Goal: Task Accomplishment & Management: Use online tool/utility

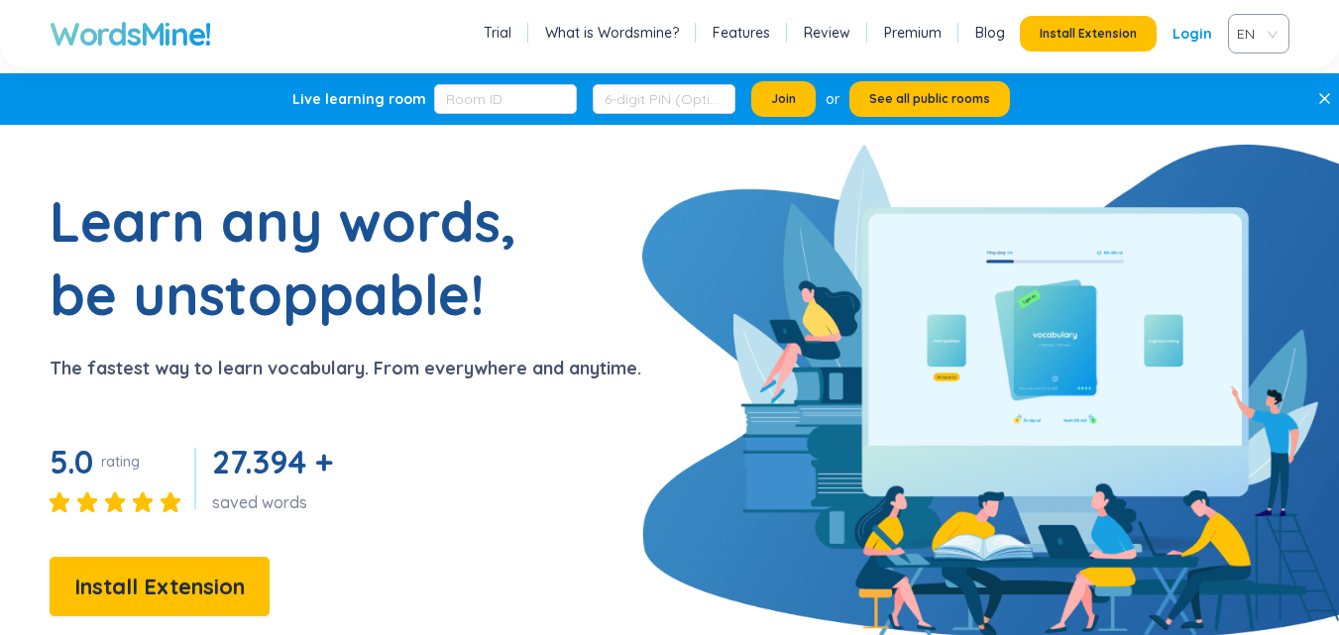
scroll to position [56, 0]
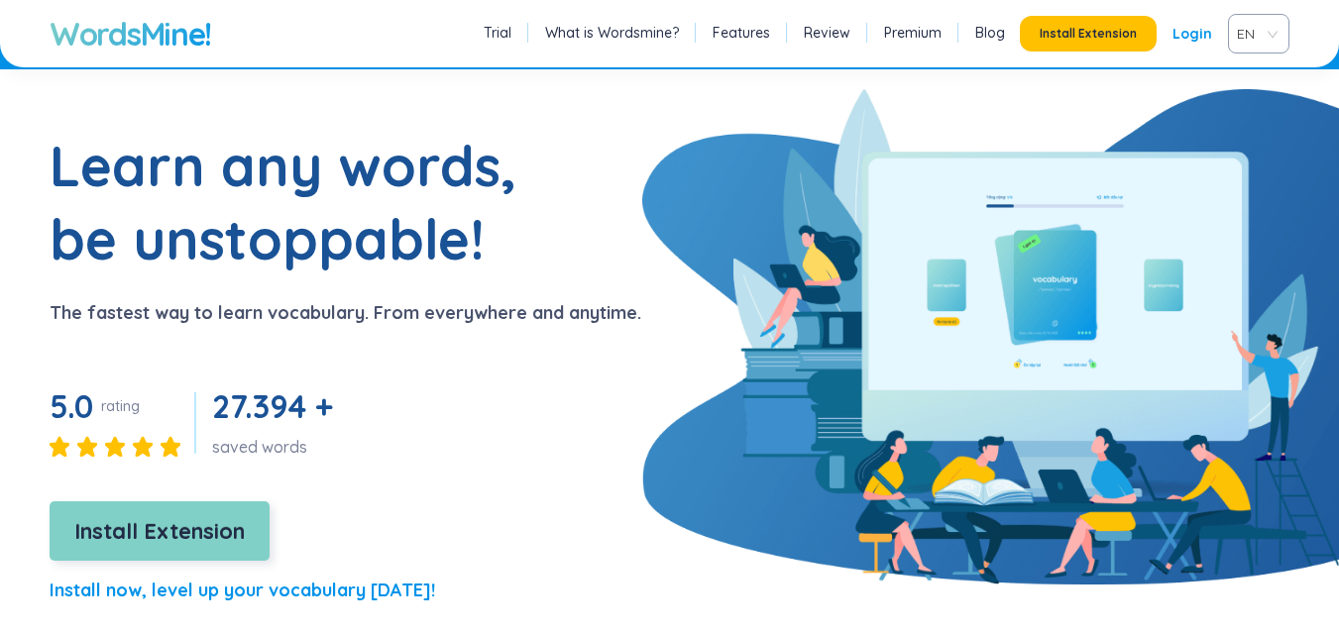
click at [242, 517] on span "Install Extension" at bounding box center [159, 532] width 171 height 35
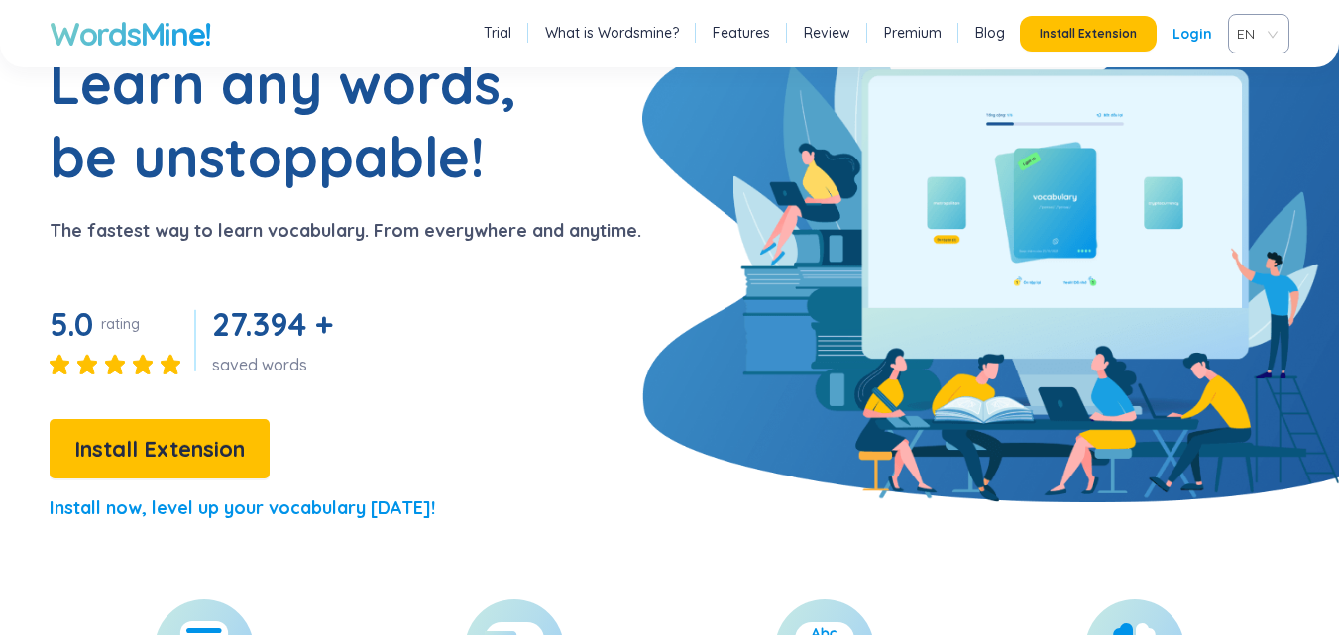
scroll to position [143, 0]
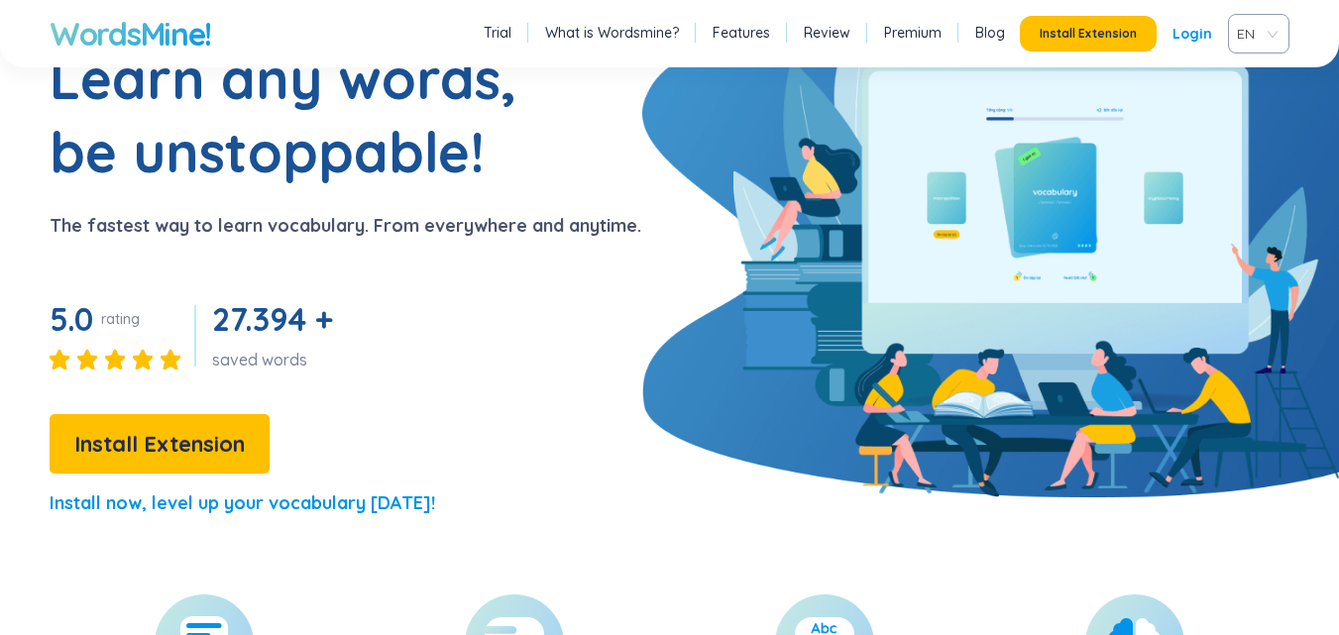
click at [1211, 42] on link "Login" at bounding box center [1193, 34] width 40 height 36
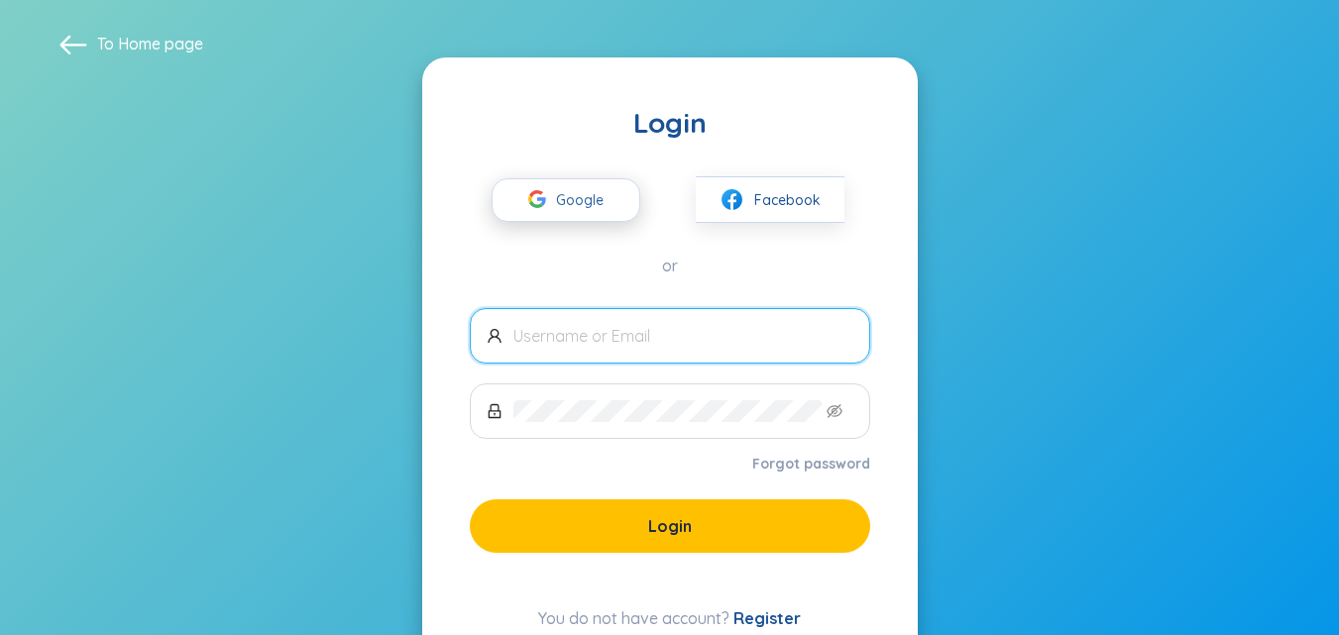
click at [586, 195] on span "Google" at bounding box center [584, 200] width 57 height 42
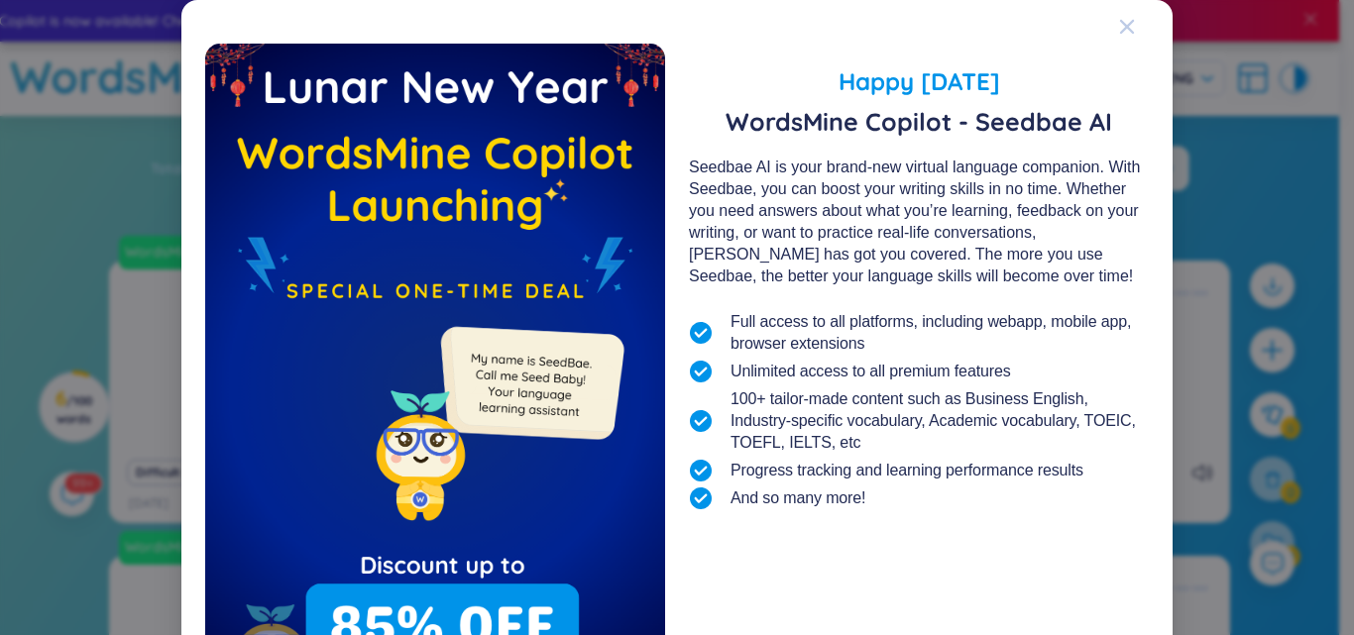
click at [1130, 18] on span "Close" at bounding box center [1146, 27] width 54 height 54
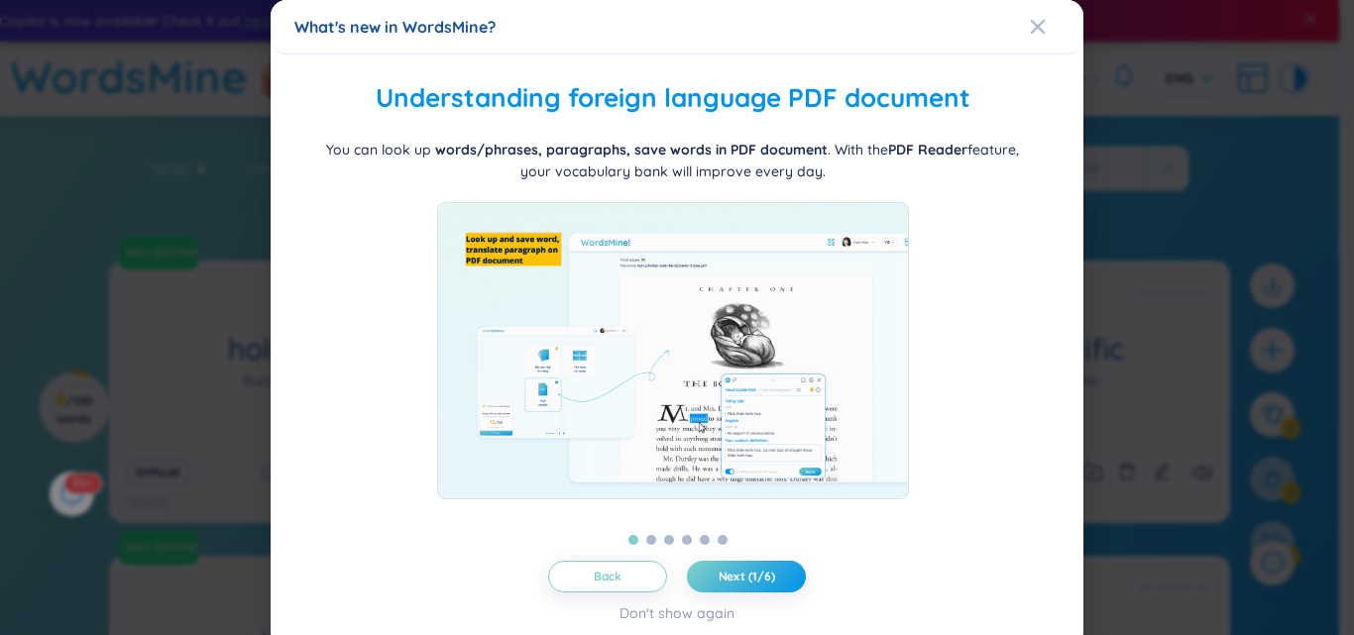
click at [744, 594] on div "Back Next (1/6) Don't show again" at bounding box center [676, 592] width 765 height 63
click at [744, 588] on button "Next (1/6)" at bounding box center [746, 577] width 119 height 32
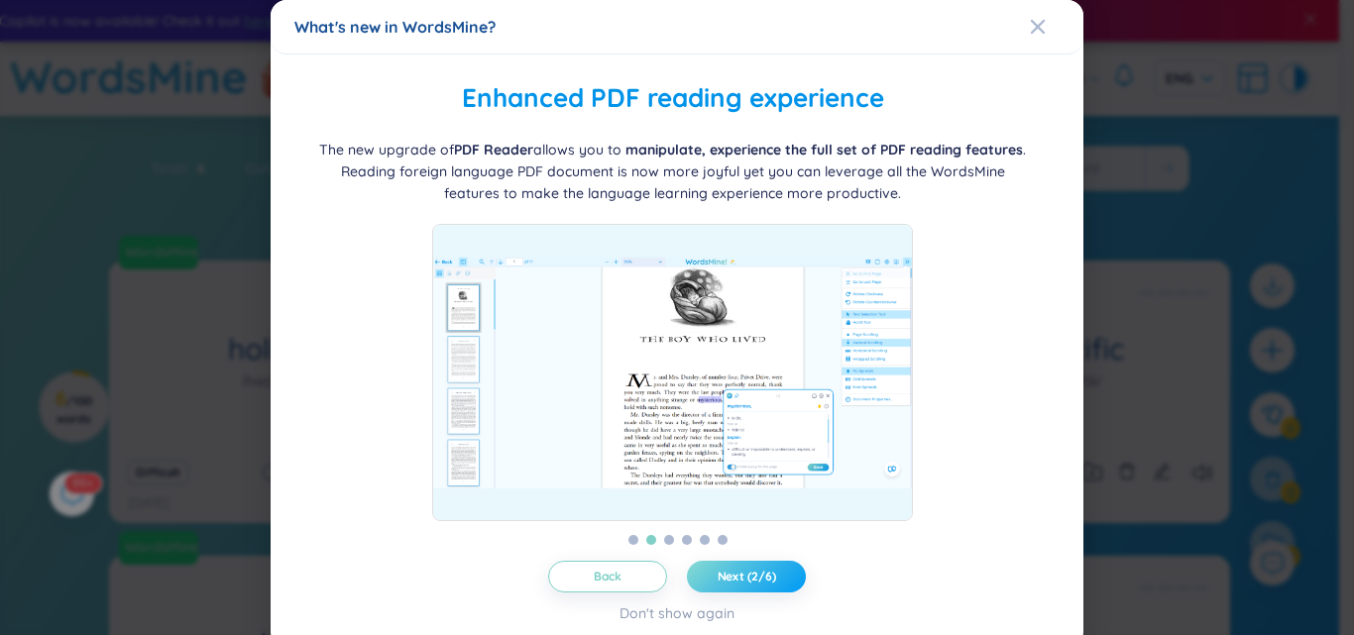
click at [744, 588] on button "Next (2/6)" at bounding box center [746, 577] width 119 height 32
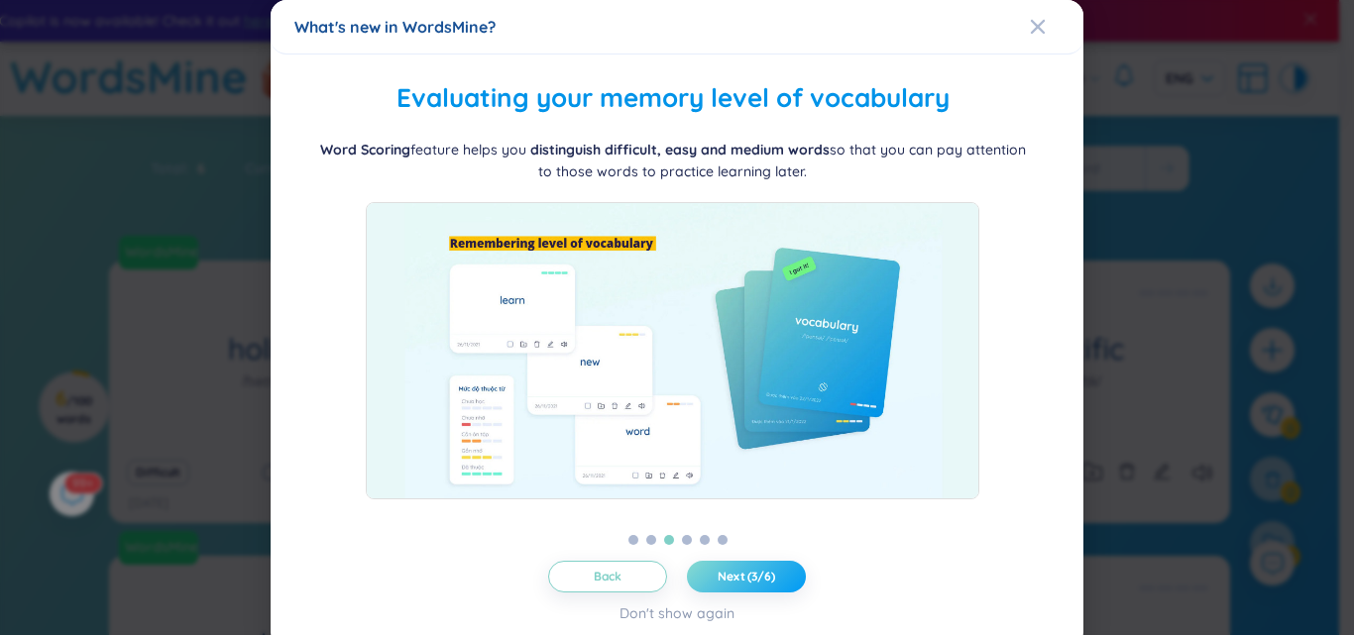
click at [744, 588] on button "Next (3/6)" at bounding box center [746, 577] width 119 height 32
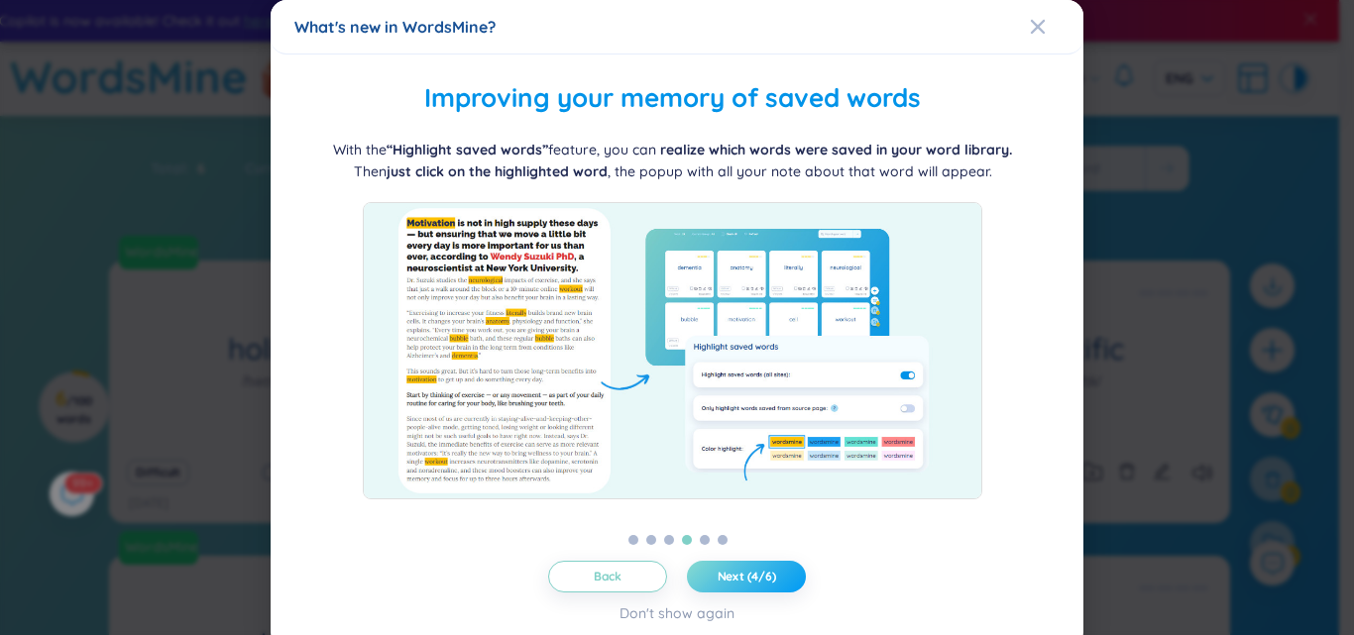
click at [744, 588] on button "Next (4/6)" at bounding box center [746, 577] width 119 height 32
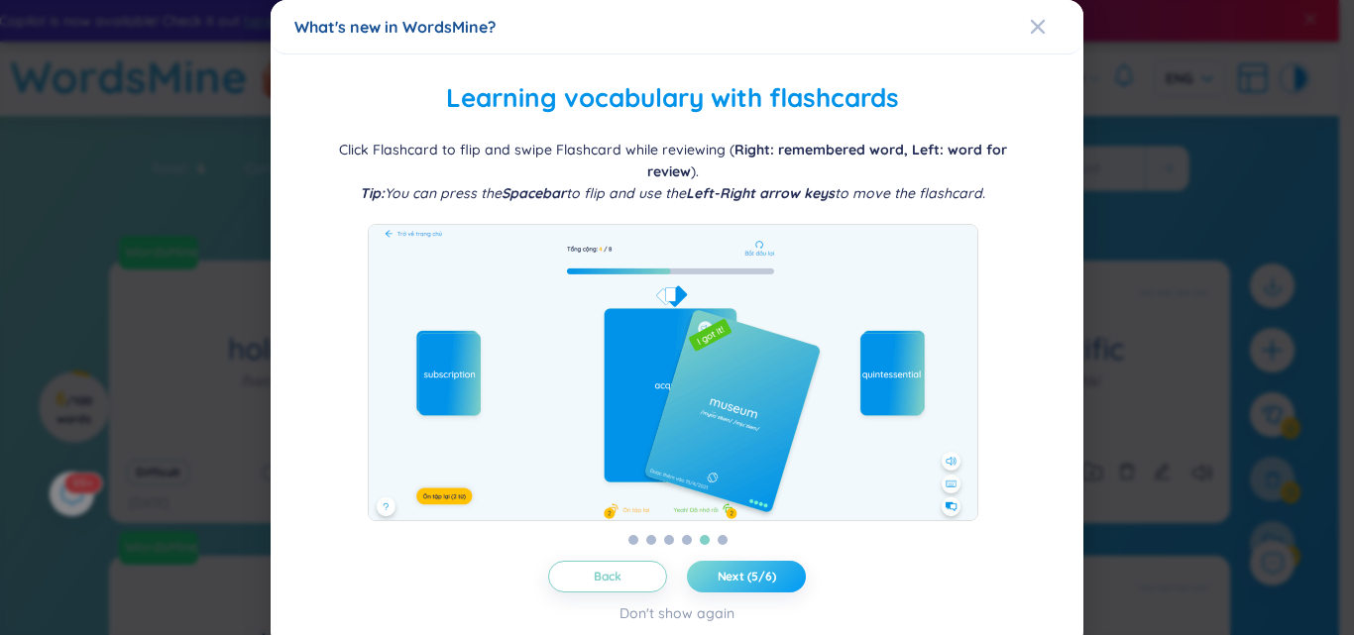
click at [744, 588] on button "Next (5/6)" at bounding box center [746, 577] width 119 height 32
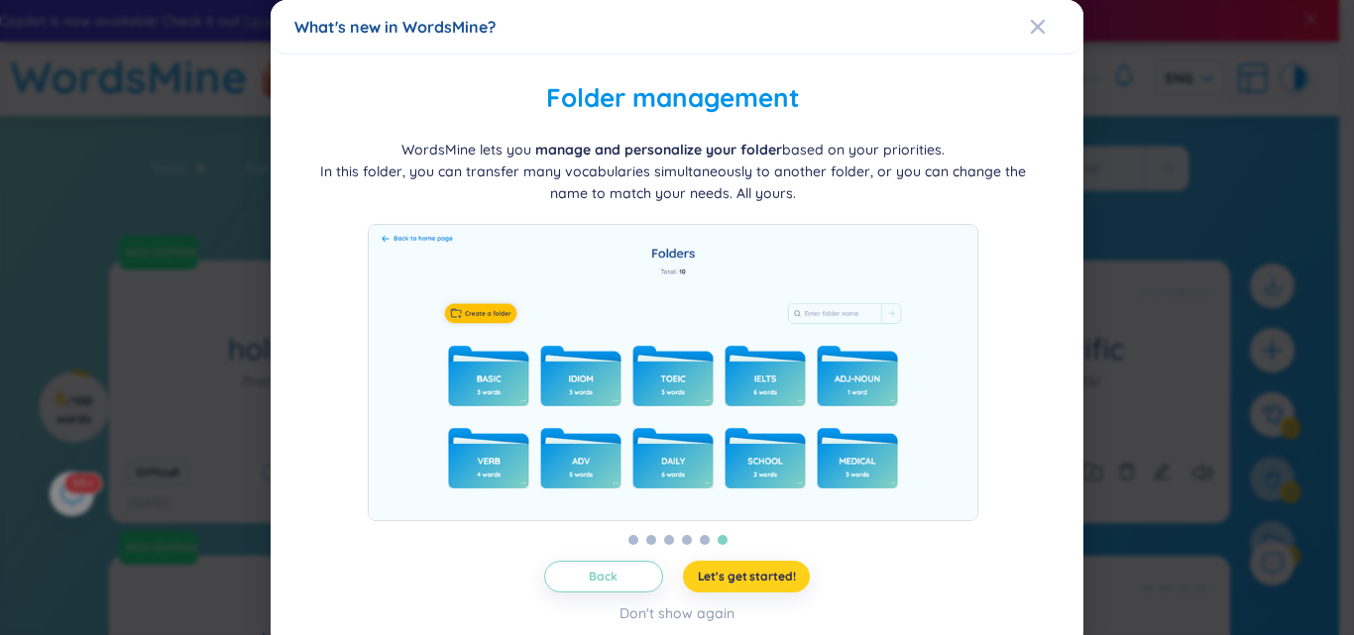
click at [744, 588] on button "Let's get started!" at bounding box center [747, 577] width 128 height 32
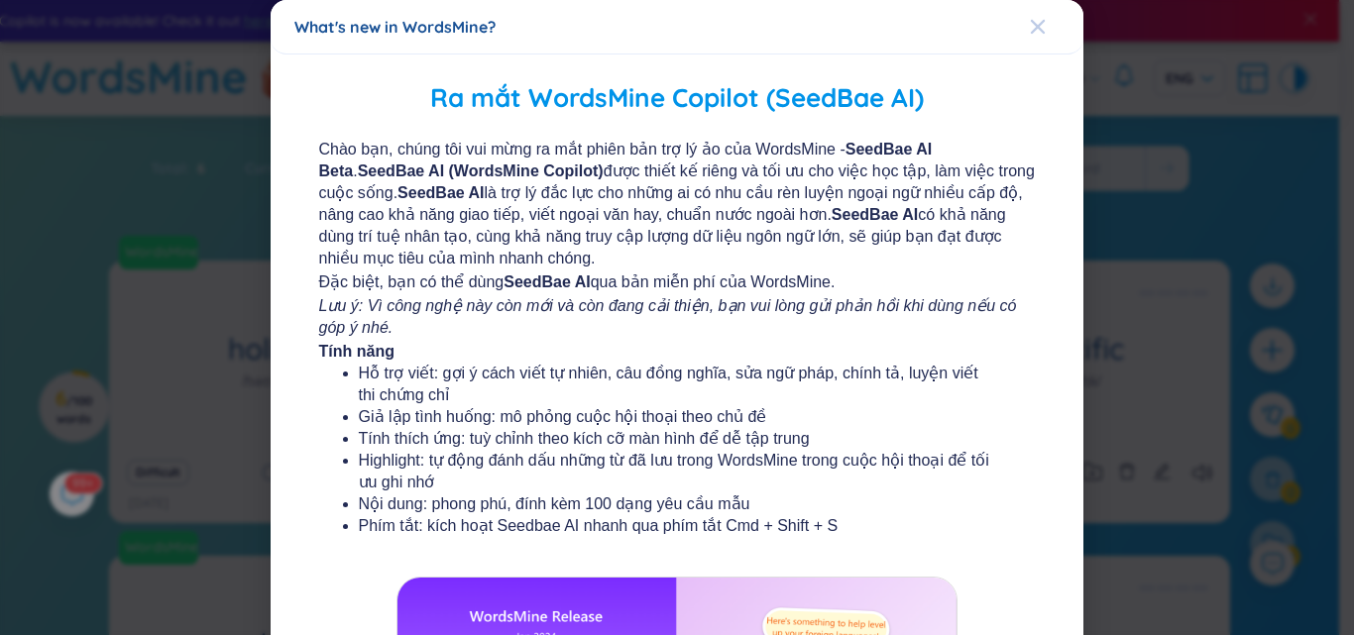
click at [1030, 29] on icon "Close" at bounding box center [1038, 27] width 16 height 16
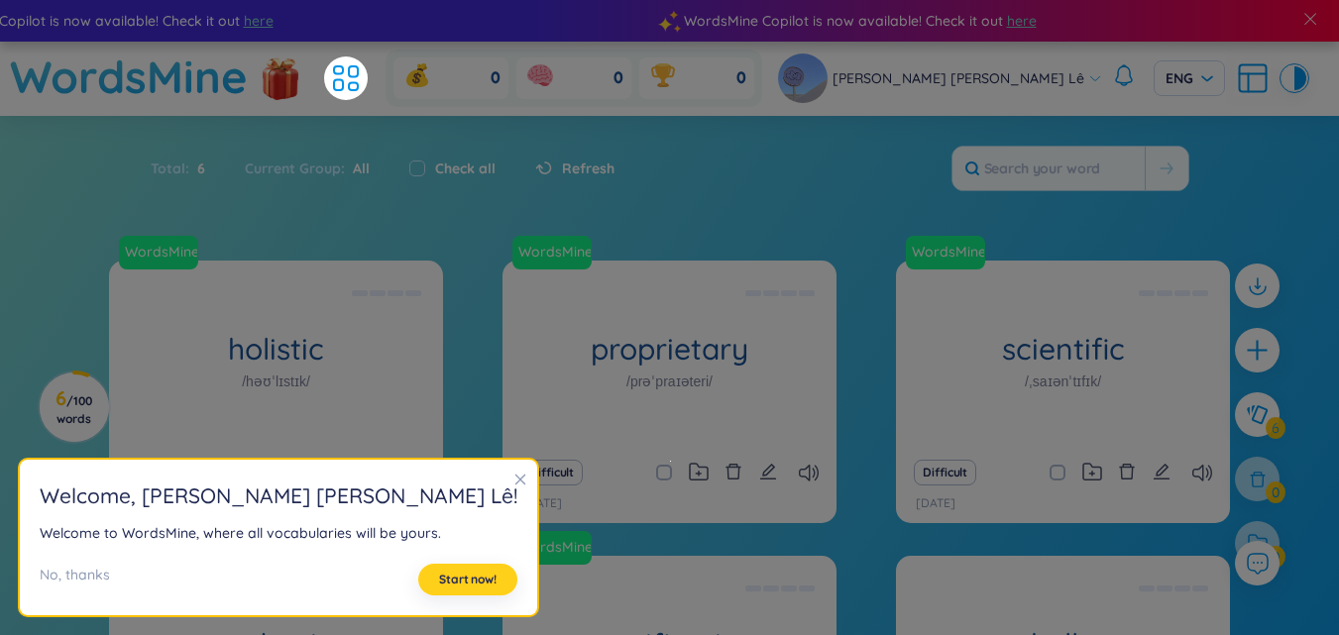
click at [439, 584] on span "Start now!" at bounding box center [467, 580] width 57 height 16
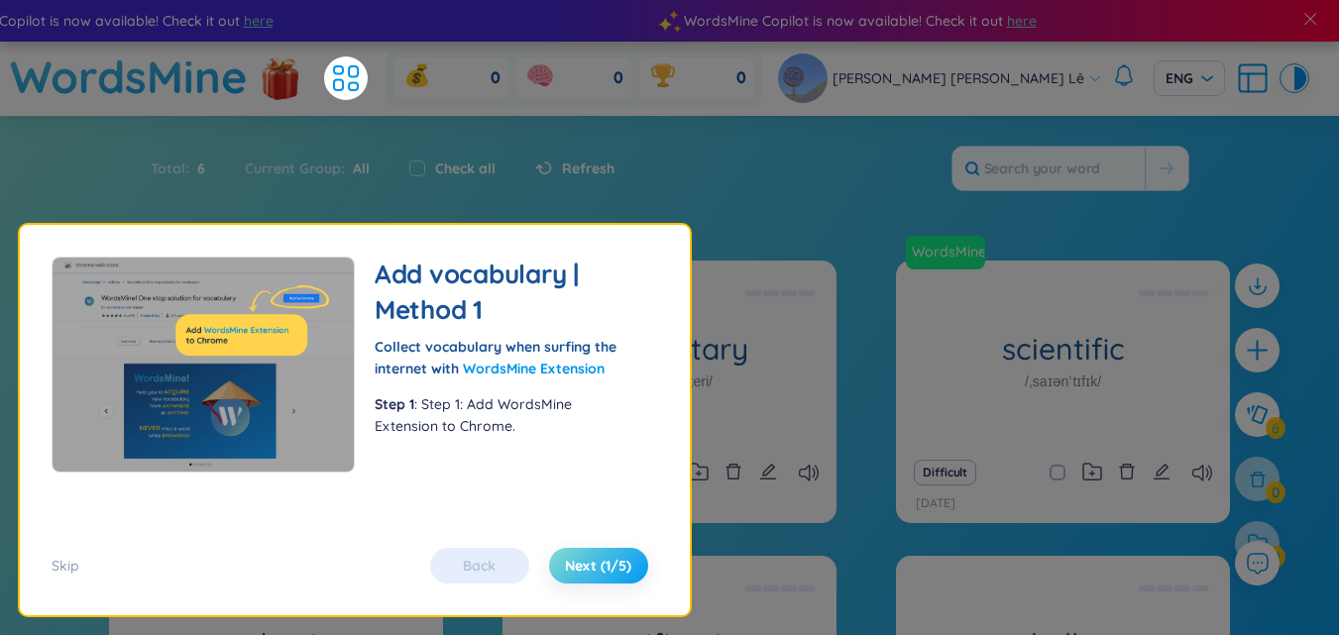
click at [606, 564] on span "Next (1/5)" at bounding box center [598, 566] width 66 height 20
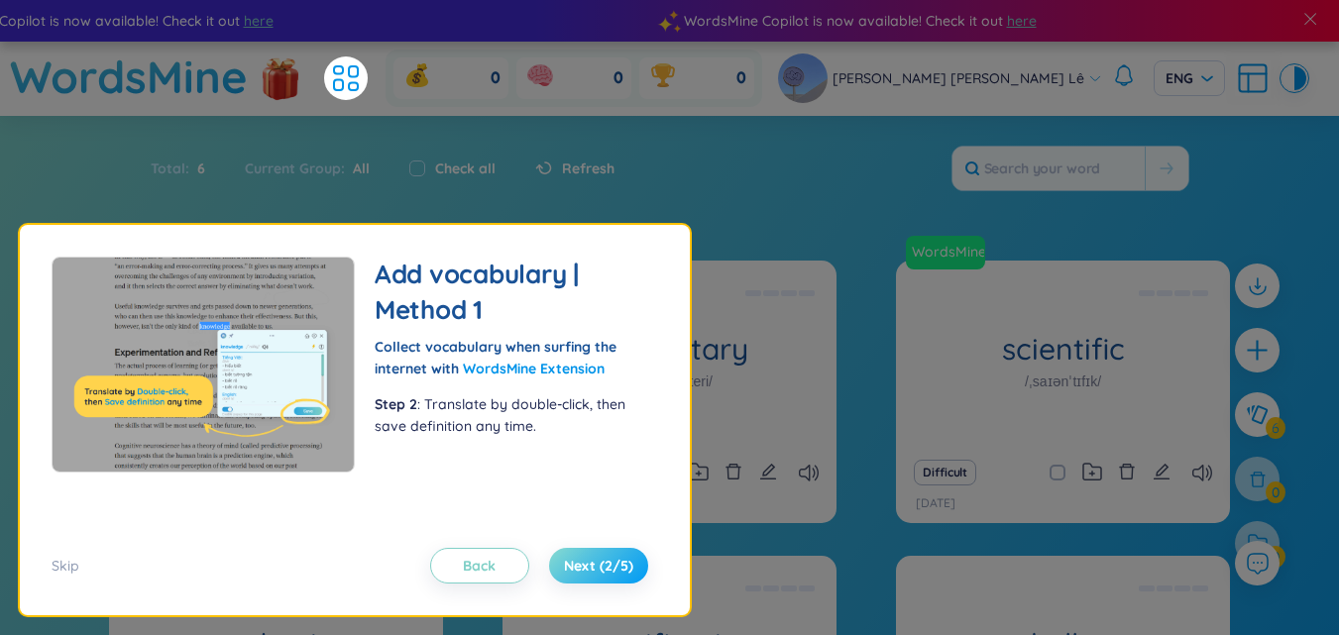
click at [606, 564] on span "Next (2/5)" at bounding box center [598, 566] width 69 height 20
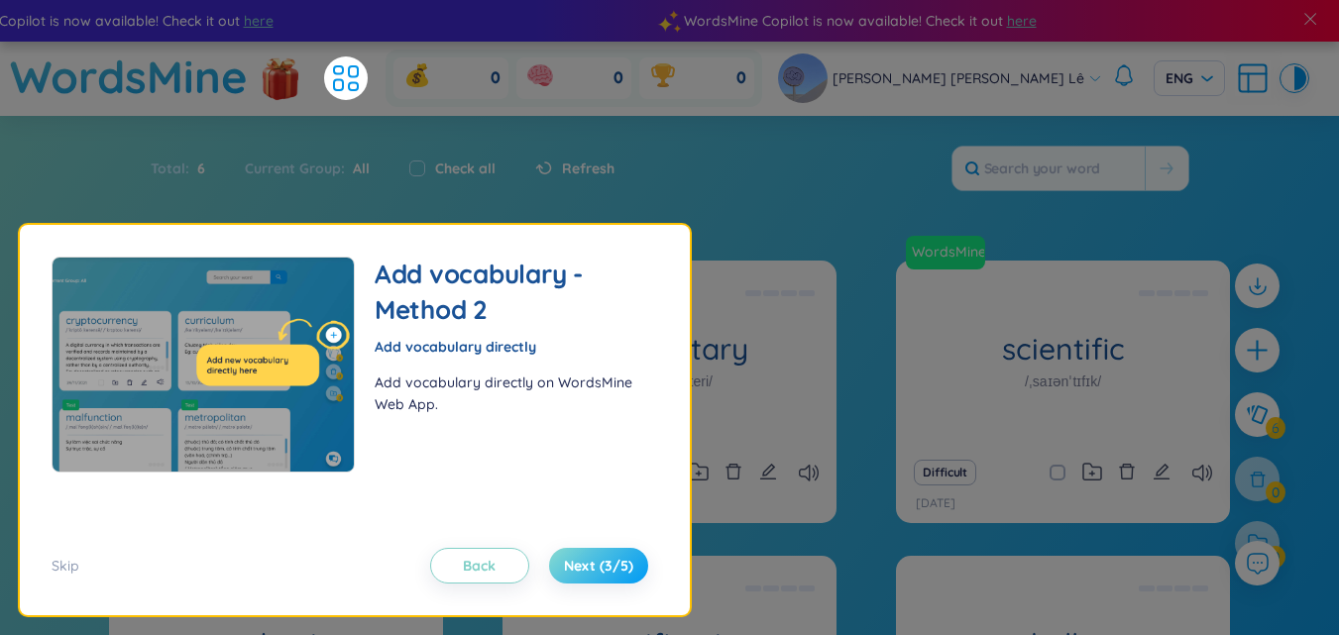
click at [606, 564] on span "Next (3/5)" at bounding box center [598, 566] width 69 height 20
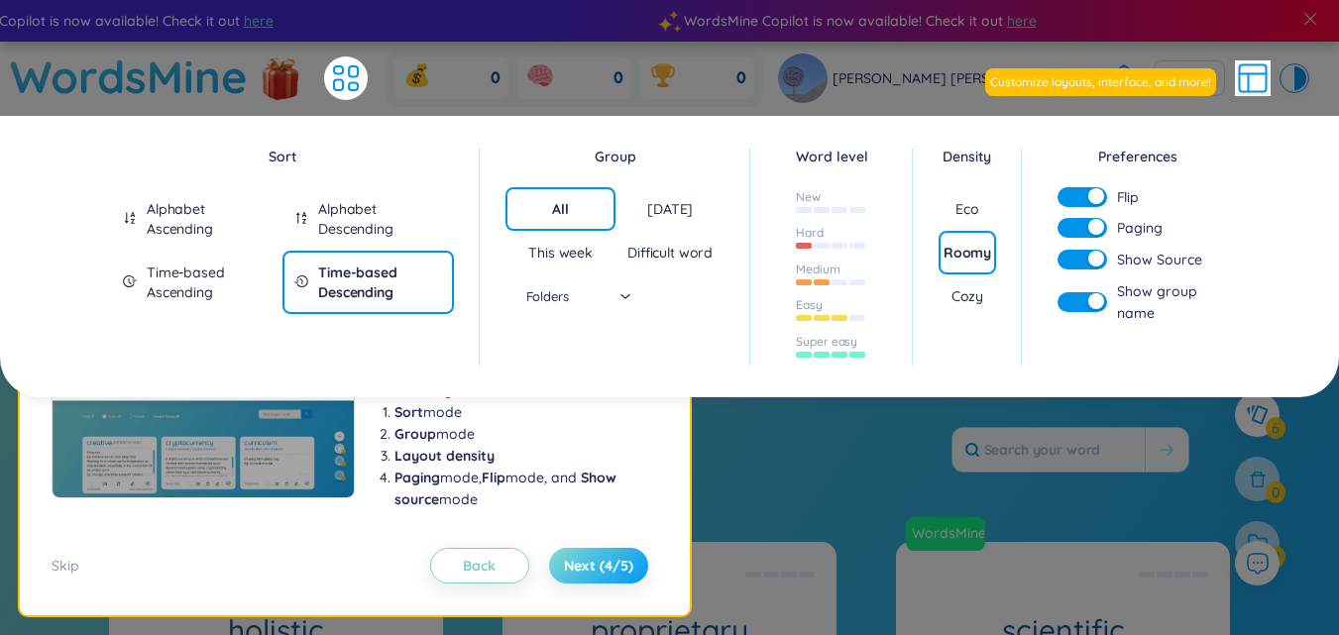
click at [605, 565] on span "Next (4/5)" at bounding box center [598, 566] width 69 height 20
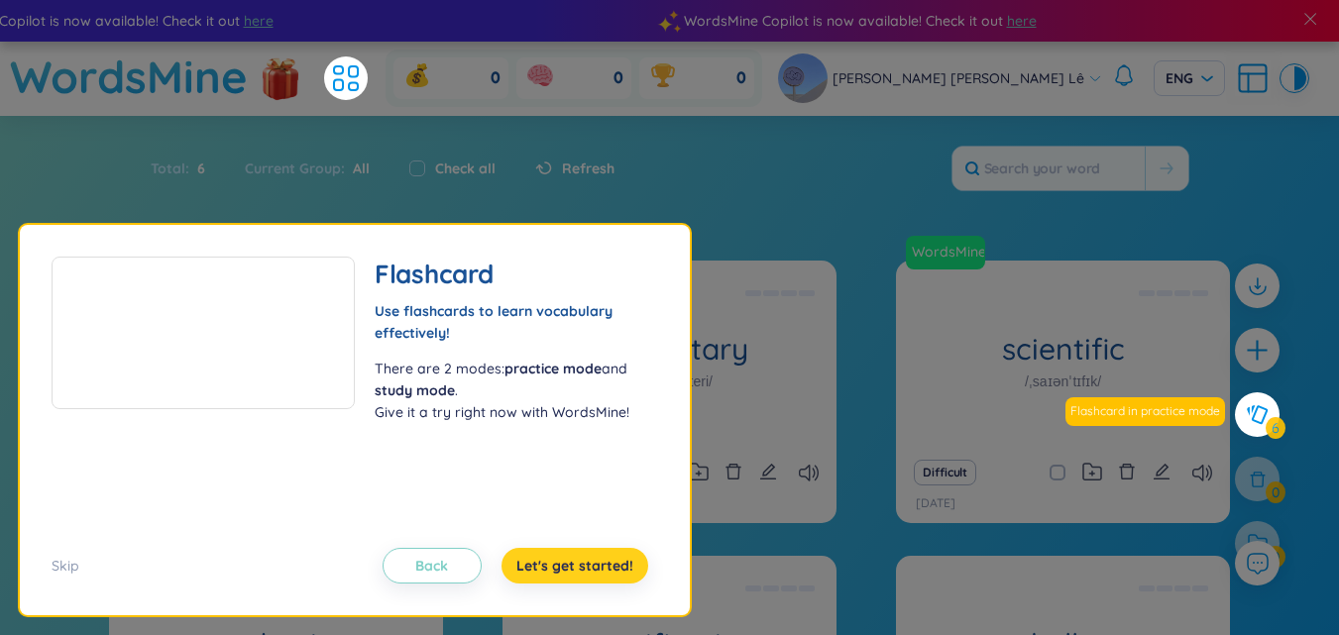
click at [609, 564] on span "Let's get started!" at bounding box center [575, 566] width 117 height 20
